Goal: Use online tool/utility

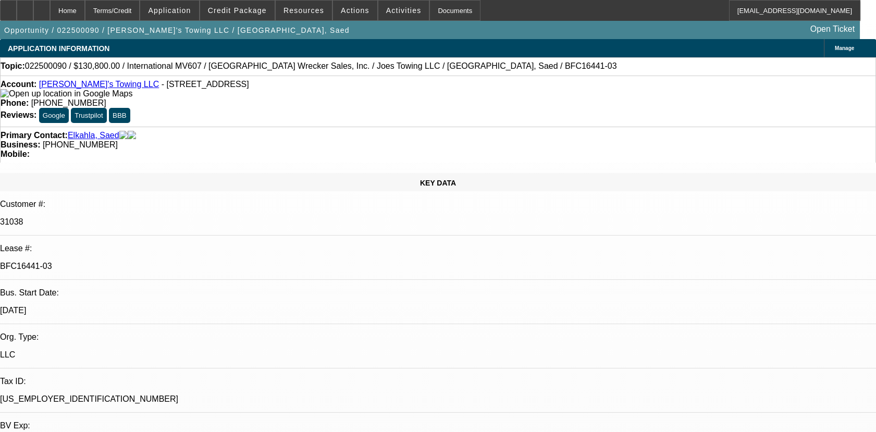
select select "0"
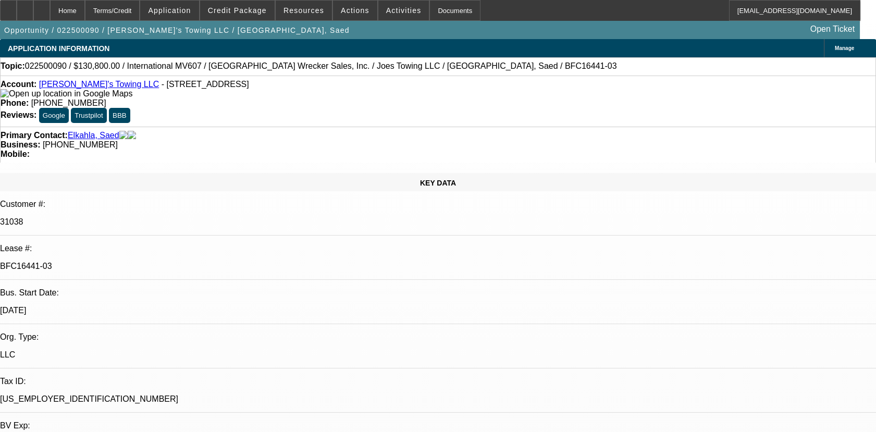
select select "0"
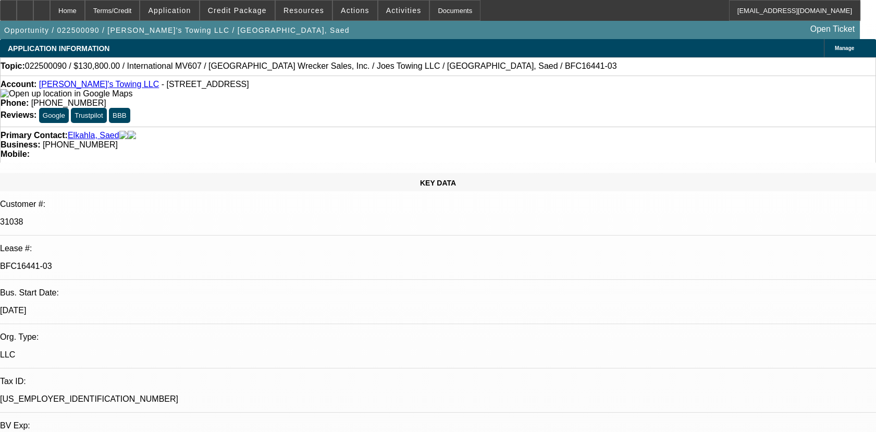
select select "0"
select select "1"
select select "6"
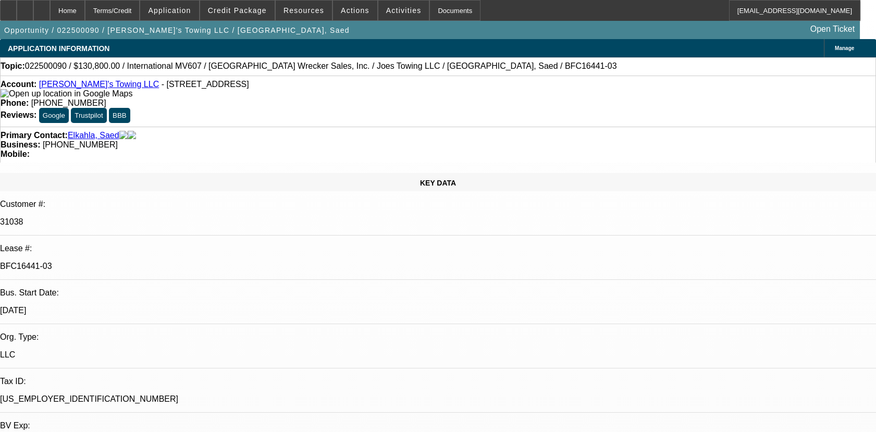
select select "1"
select select "6"
select select "1"
select select "2"
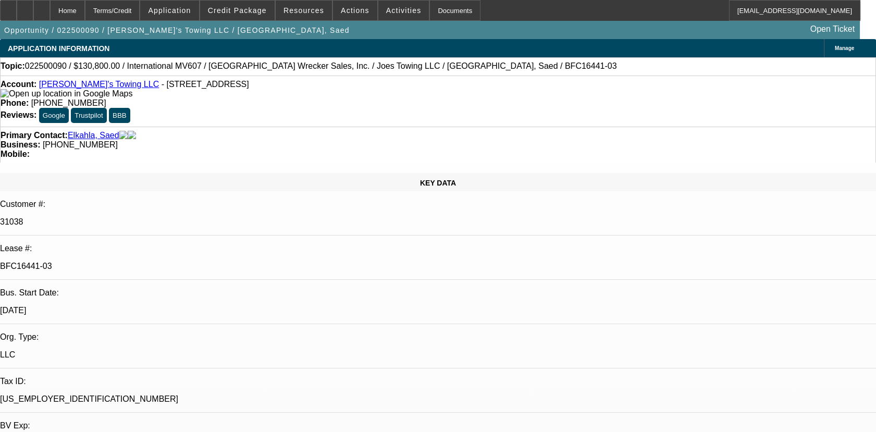
select select "6"
select select "1"
select select "2"
select select "6"
